Goal: Information Seeking & Learning: Learn about a topic

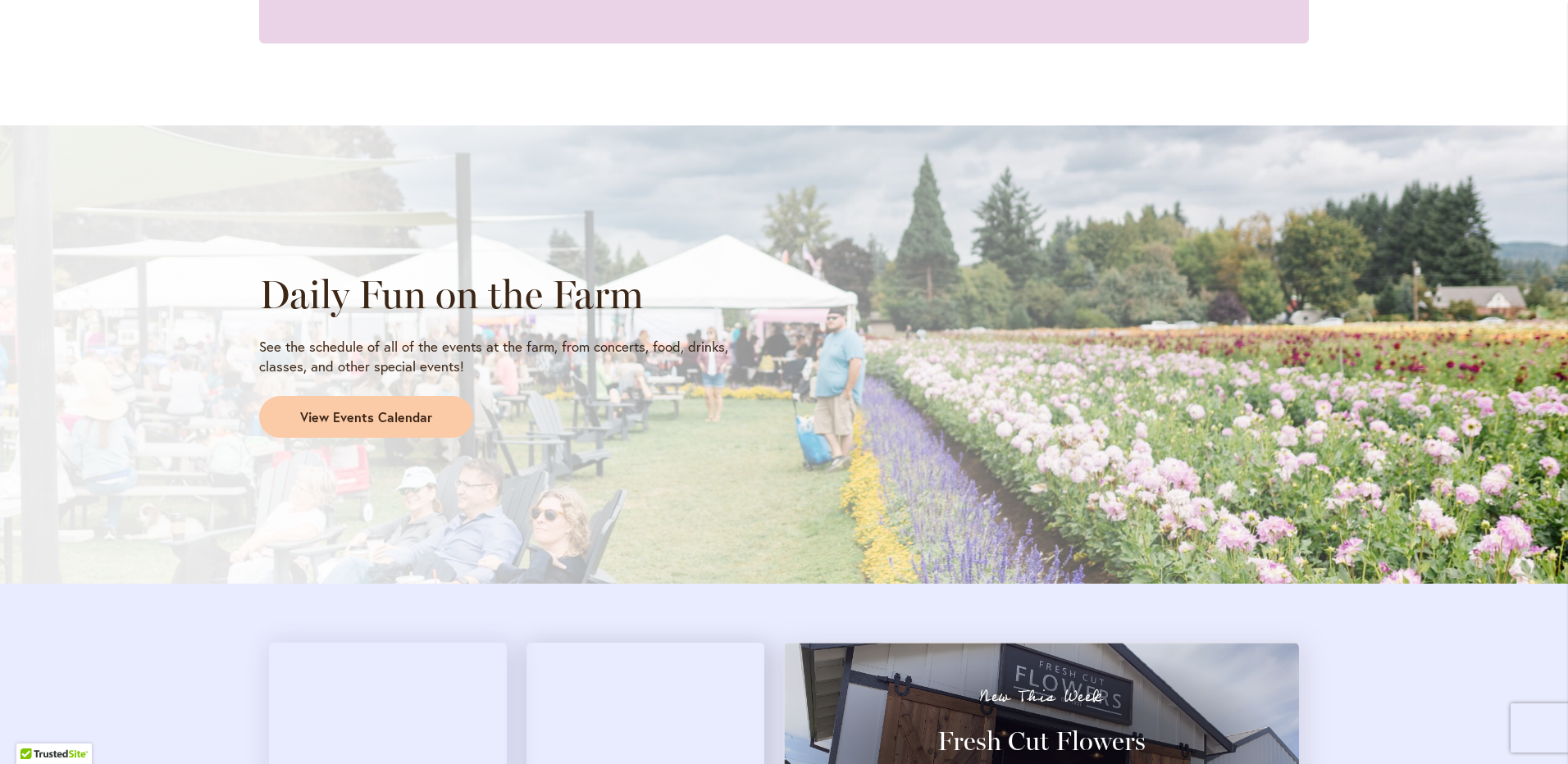
scroll to position [1229, 0]
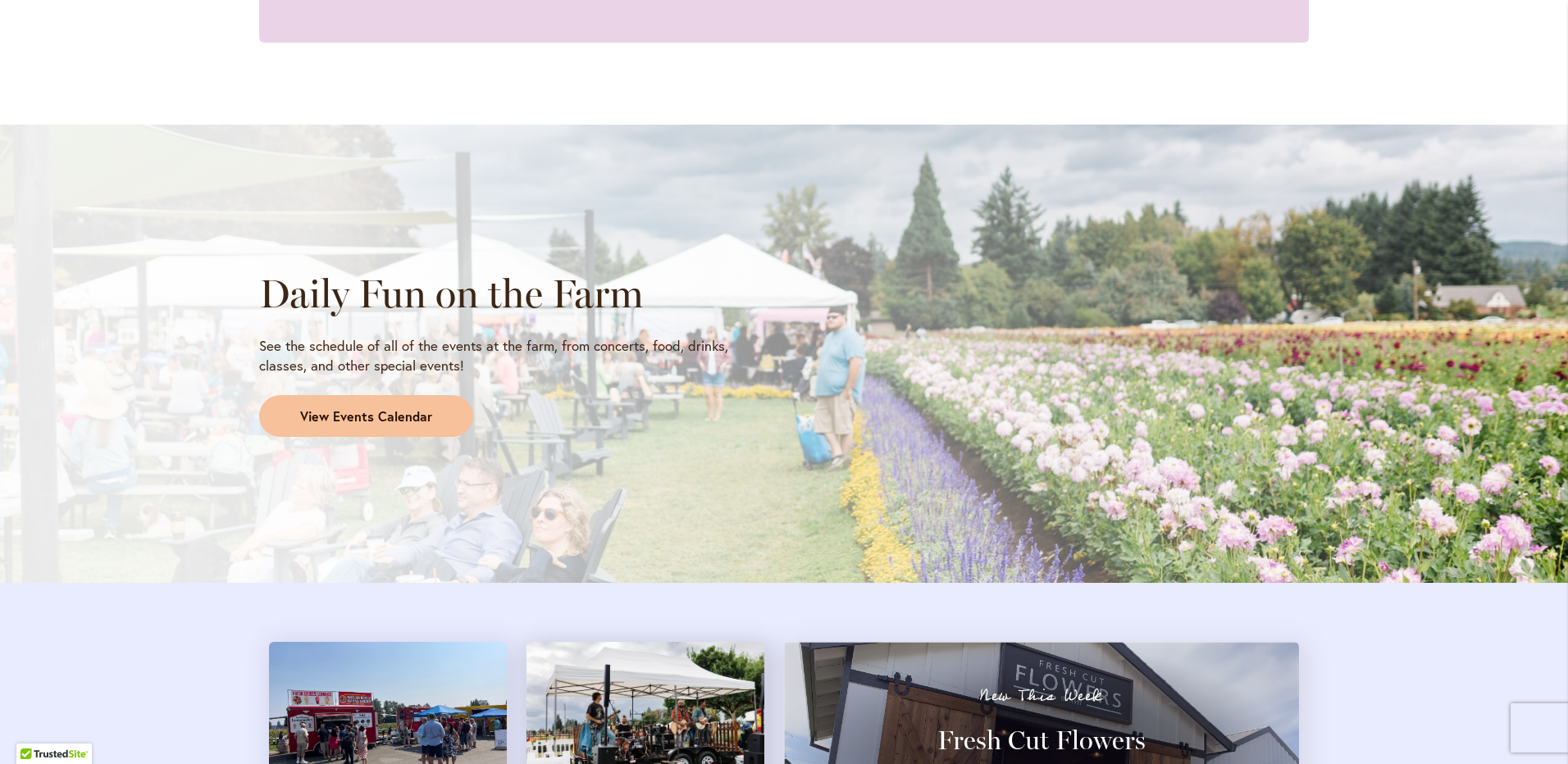
click at [355, 415] on span "View Events Calendar" at bounding box center [366, 417] width 132 height 19
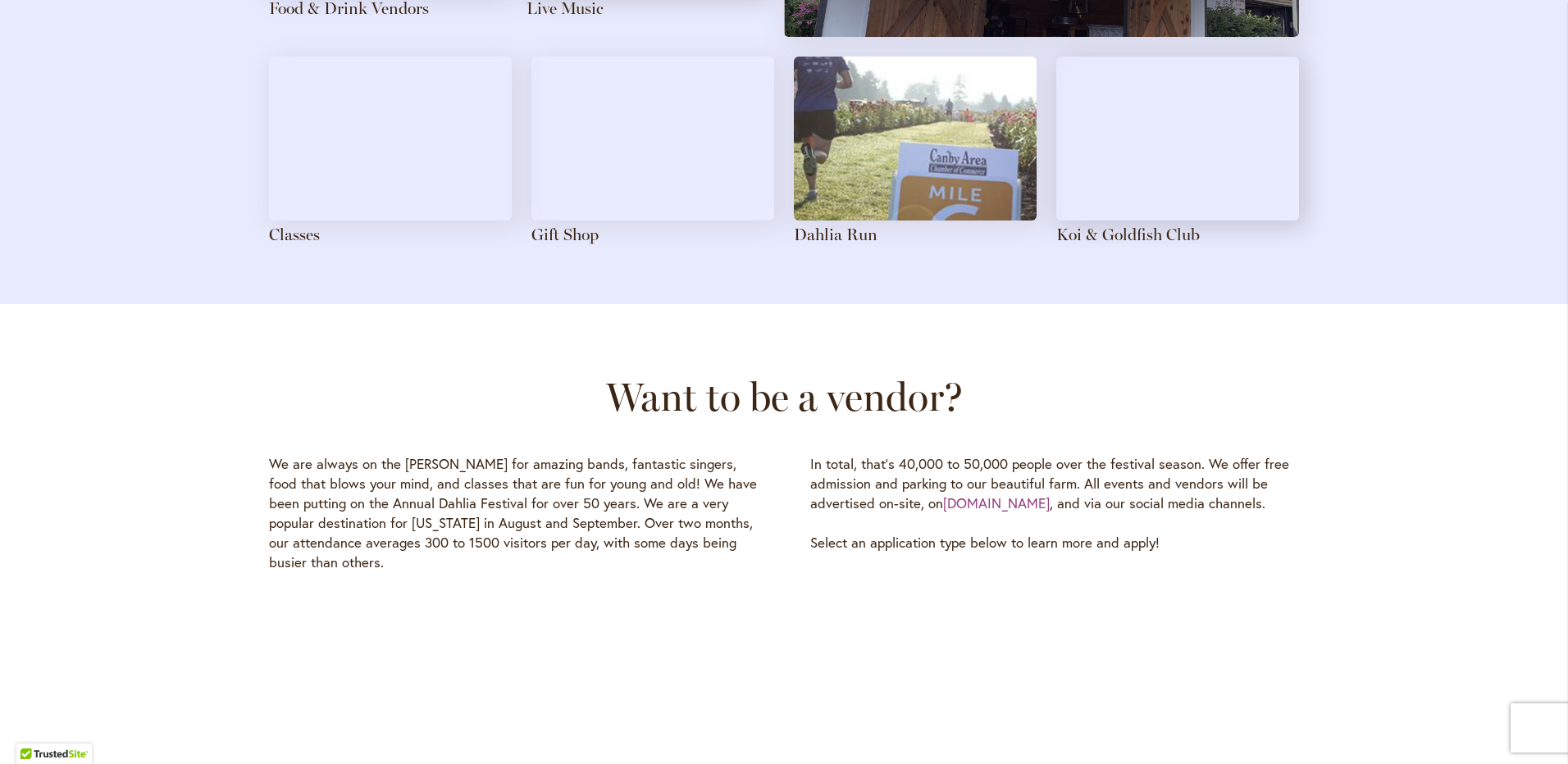
scroll to position [1886, 0]
